Goal: Book appointment/travel/reservation

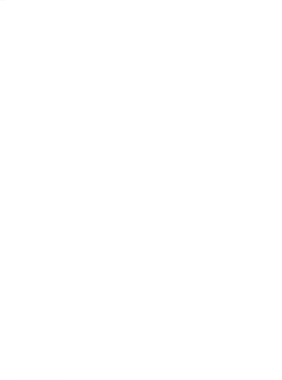
scroll to position [58, 0]
click at [40, 223] on icon at bounding box center [41, 221] width 3 height 3
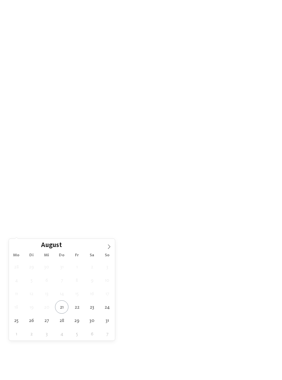
click at [110, 250] on span at bounding box center [109, 245] width 12 height 12
click at [110, 248] on icon at bounding box center [109, 246] width 5 height 5
type div "19.10.2025"
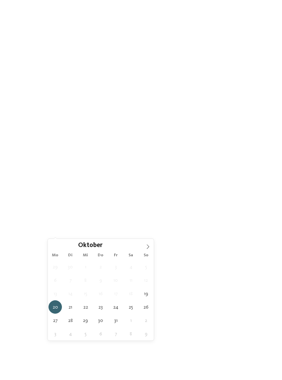
type div "[DATE]"
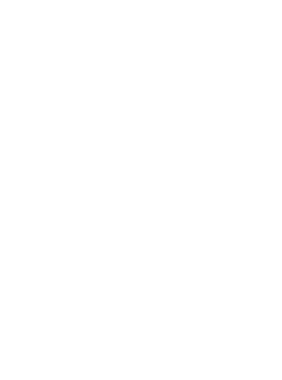
click at [258, 228] on link "Hotel finden" at bounding box center [254, 222] width 37 height 12
click at [255, 212] on link "Hotel finden" at bounding box center [254, 206] width 37 height 12
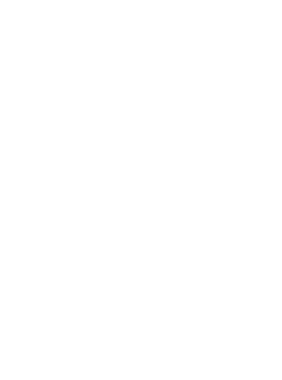
click at [221, 87] on div "Weitere Filter anzeigen" at bounding box center [225, 93] width 12 height 12
click at [186, 68] on div "Verpflegungsart All inclusive Vollpension Hotel" at bounding box center [141, 190] width 282 height 380
click at [113, 87] on div "Region" at bounding box center [103, 93] width 33 height 12
click at [162, 84] on div "Region Dolomiten" at bounding box center [141, 190] width 282 height 380
click at [225, 92] on icon at bounding box center [224, 93] width 3 height 3
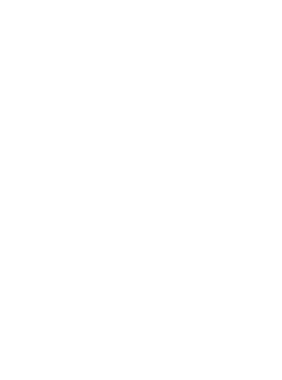
click at [235, 58] on div "Verpflegungsart All inclusive Vollpension Hotel" at bounding box center [141, 190] width 282 height 380
click at [256, 87] on div "filtern" at bounding box center [249, 93] width 33 height 12
click at [141, 131] on span "Bei euren Lieblingshotels" at bounding box center [141, 134] width 66 height 6
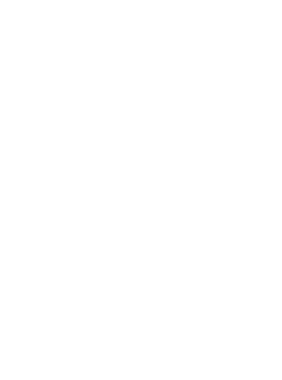
click at [151, 155] on div "Meine Wünsche" at bounding box center [144, 157] width 30 height 5
click at [170, 312] on div "übernehmen" at bounding box center [140, 319] width 199 height 14
click at [263, 18] on img at bounding box center [264, 15] width 34 height 17
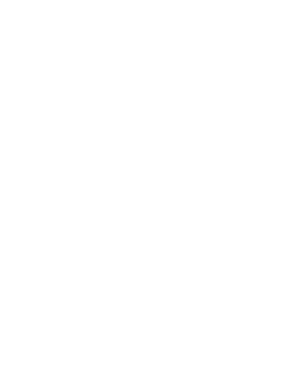
click at [100, 93] on div at bounding box center [76, 86] width 124 height 70
